Goal: Use online tool/utility: Utilize a website feature to perform a specific function

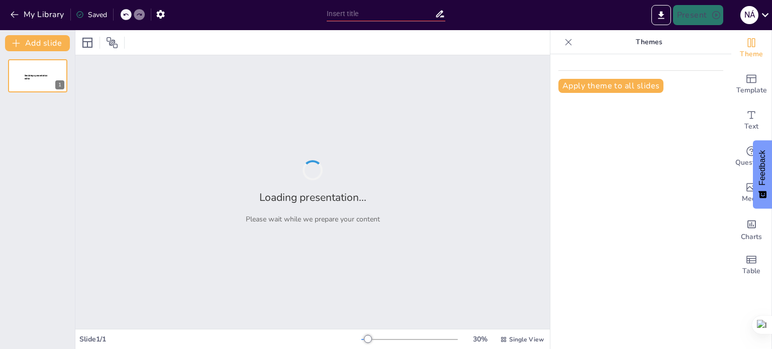
type input "STUDENTS’ PERCEPTIONS OF USING GOOGLE FORMS IN ENGLISH ASSESSMENT"
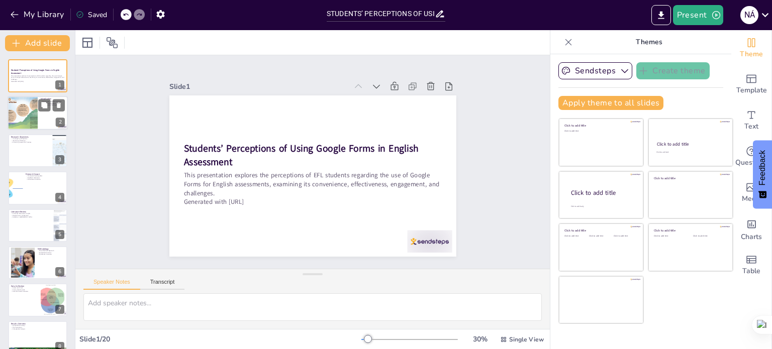
click at [20, 104] on div at bounding box center [23, 114] width 44 height 34
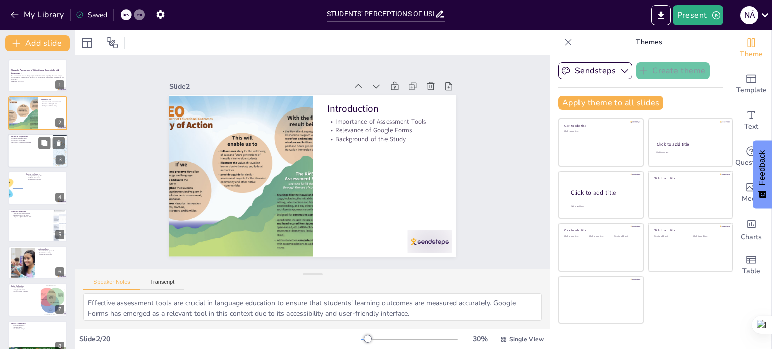
click at [25, 148] on div at bounding box center [38, 151] width 60 height 34
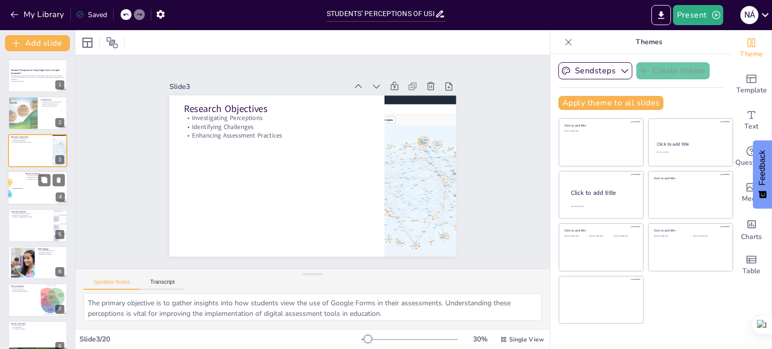
click at [28, 195] on div at bounding box center [38, 188] width 60 height 34
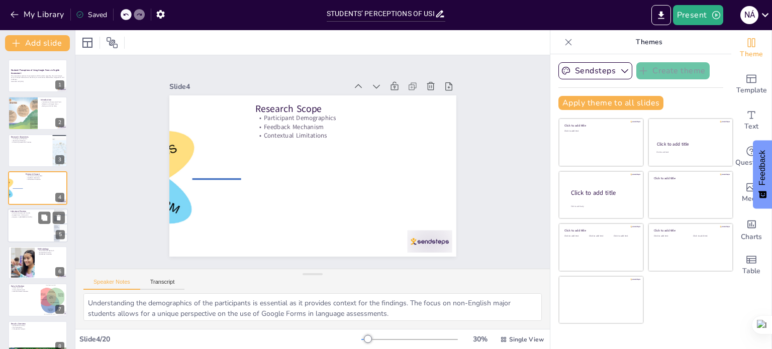
click at [30, 239] on div at bounding box center [38, 226] width 60 height 34
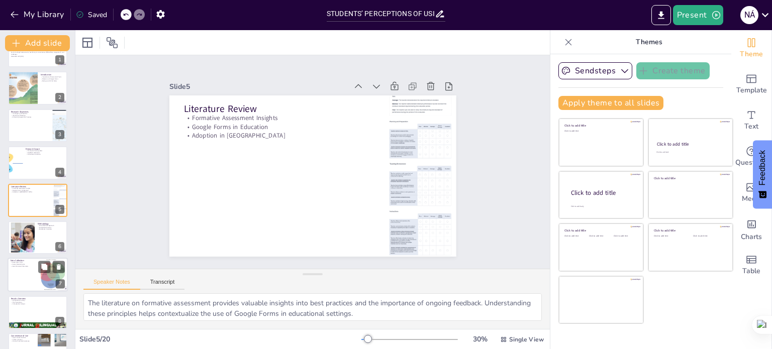
click at [29, 265] on div "Assessment Tools Survey Questionnaire Semi-Structured Interviews" at bounding box center [24, 265] width 27 height 6
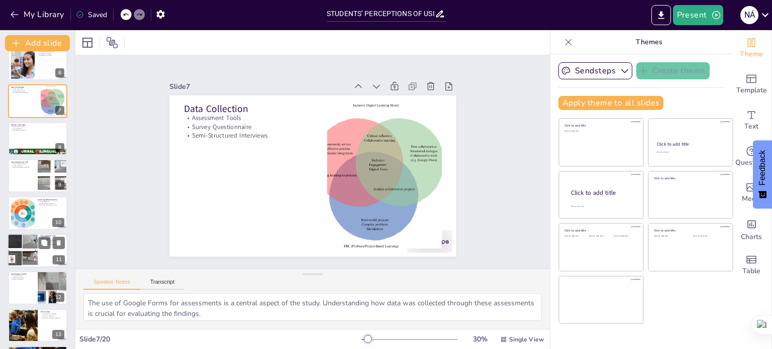
scroll to position [201, 0]
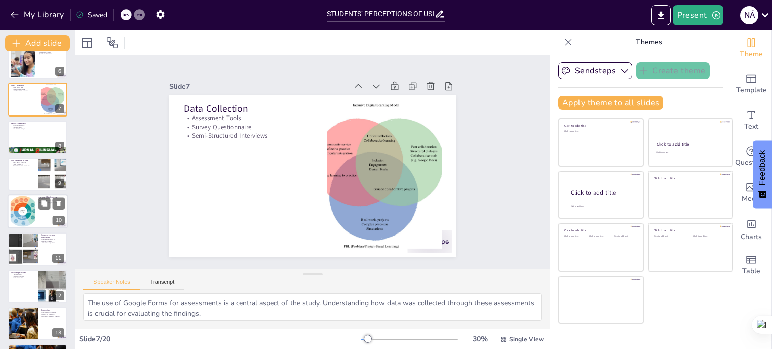
click at [21, 211] on div at bounding box center [22, 212] width 31 height 31
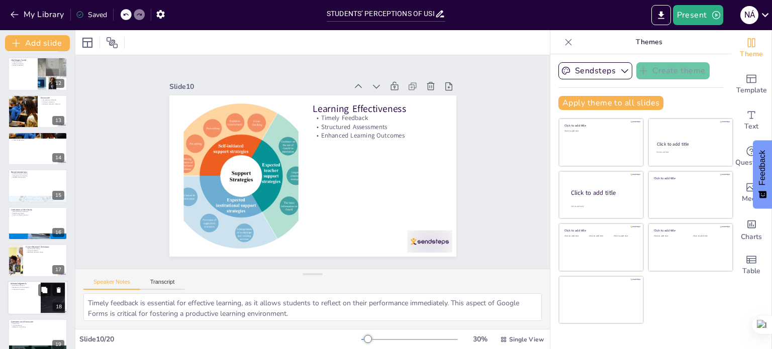
scroll to position [462, 0]
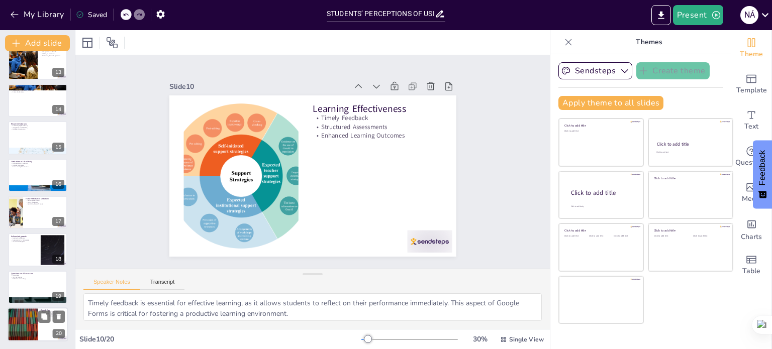
click at [33, 316] on div at bounding box center [22, 325] width 60 height 34
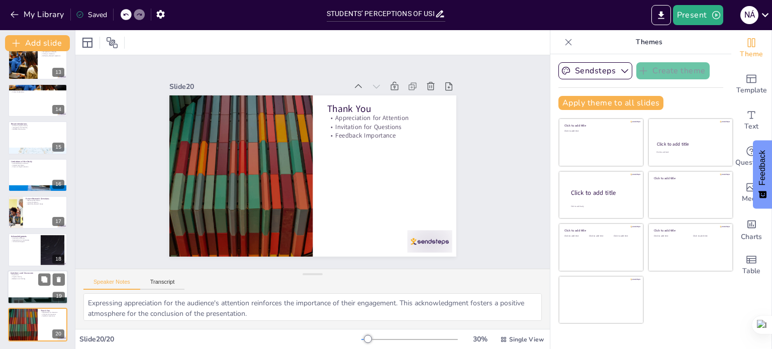
click at [23, 275] on p "Open Floor" at bounding box center [38, 276] width 54 height 2
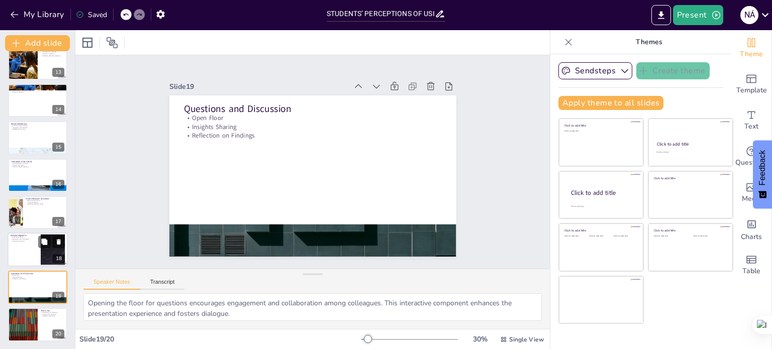
click at [31, 246] on div at bounding box center [38, 250] width 60 height 34
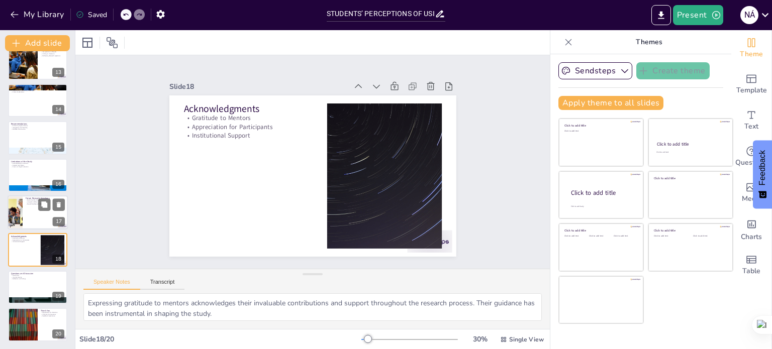
click at [24, 207] on div at bounding box center [38, 213] width 60 height 34
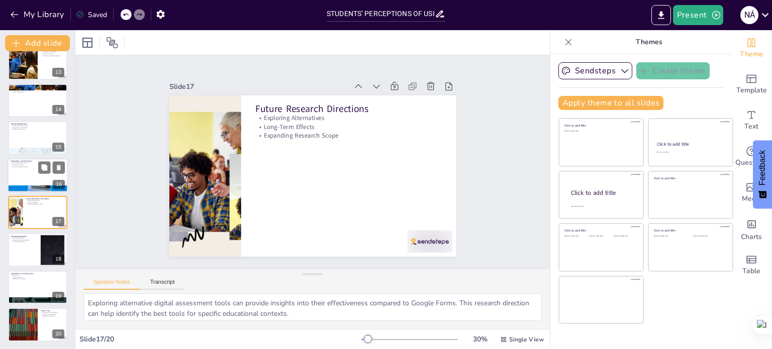
click at [22, 170] on div at bounding box center [38, 175] width 60 height 34
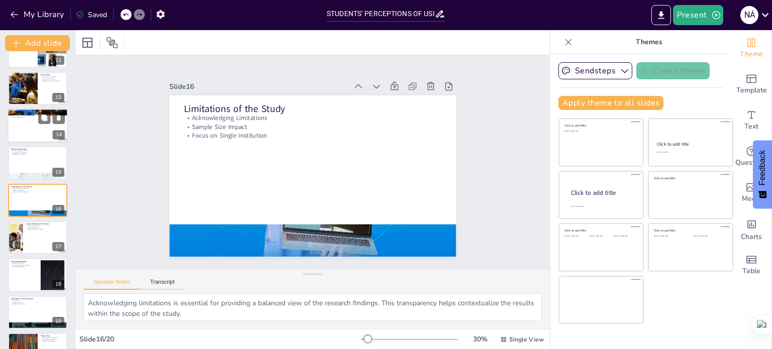
click at [17, 125] on div at bounding box center [38, 126] width 60 height 34
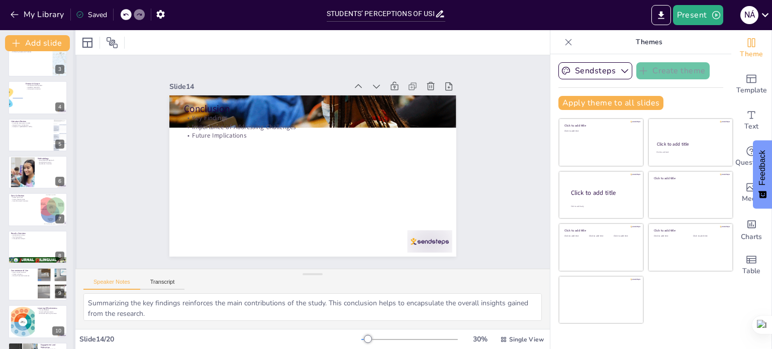
scroll to position [0, 0]
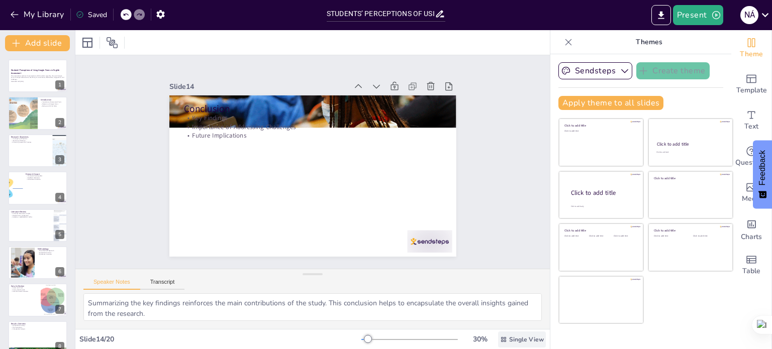
click at [514, 339] on span "Single View" at bounding box center [526, 340] width 35 height 8
click at [519, 319] on span "List View" at bounding box center [508, 318] width 53 height 10
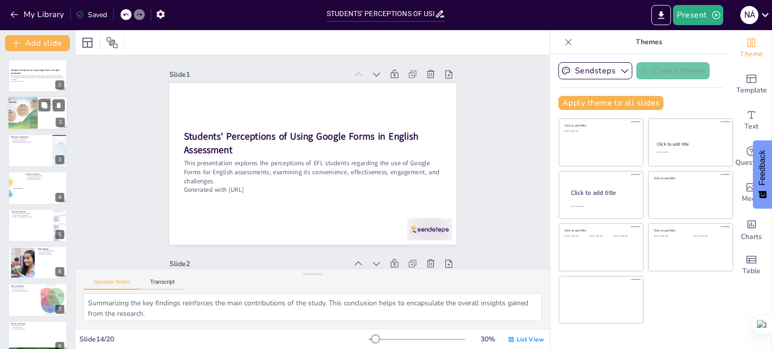
click at [46, 117] on div at bounding box center [38, 114] width 60 height 34
type textarea "Effective assessment tools are crucial in language education to ensure that stu…"
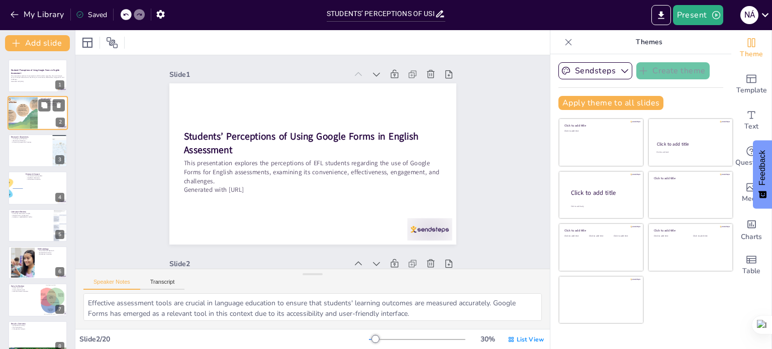
scroll to position [191, 0]
